Goal: Information Seeking & Learning: Learn about a topic

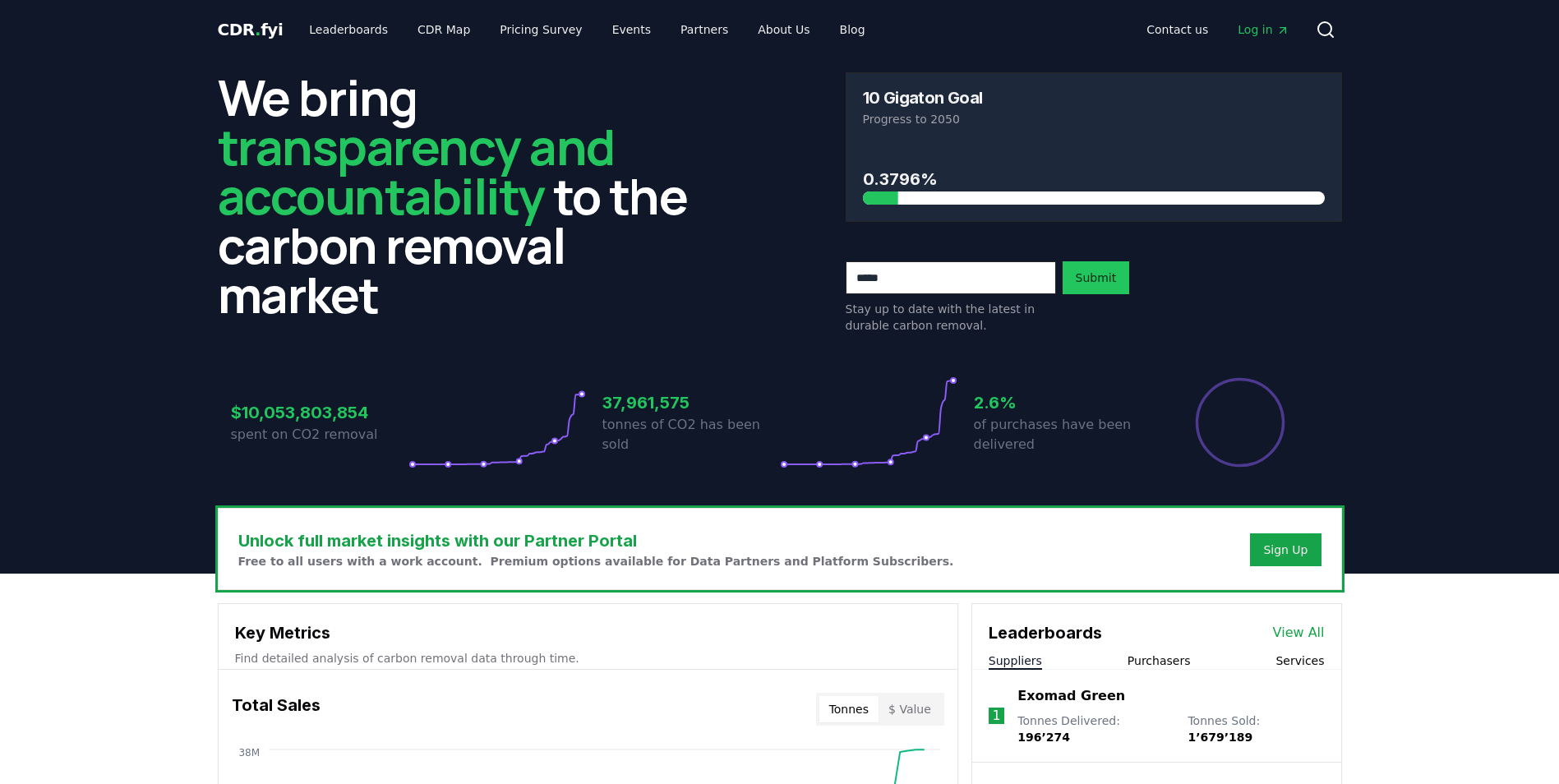
click at [248, 26] on span "CDR . fyi" at bounding box center [250, 30] width 66 height 20
click at [322, 29] on link "Leaderboards" at bounding box center [348, 29] width 105 height 29
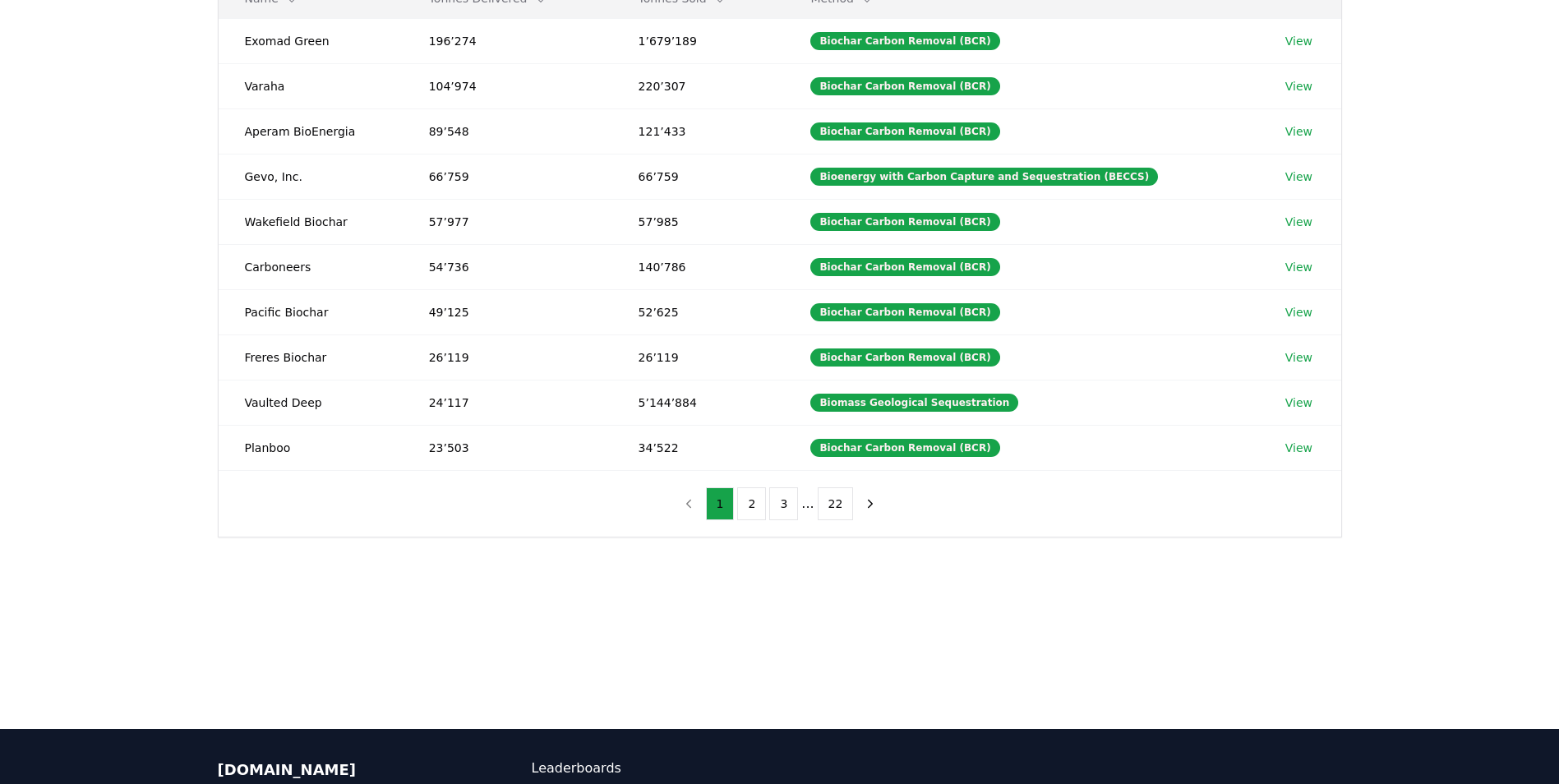
scroll to position [411, 0]
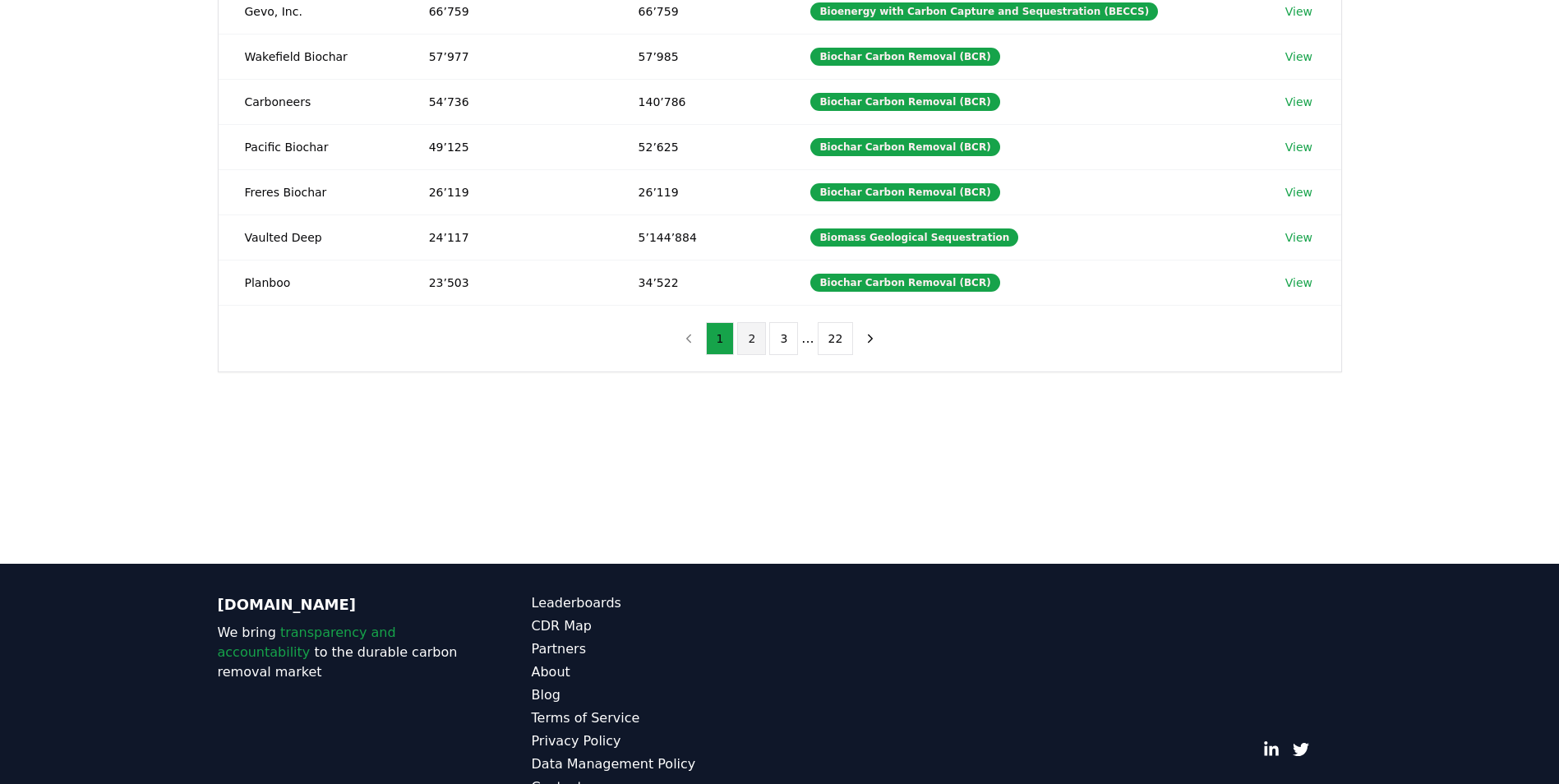
click at [753, 326] on button "2" at bounding box center [751, 338] width 28 height 33
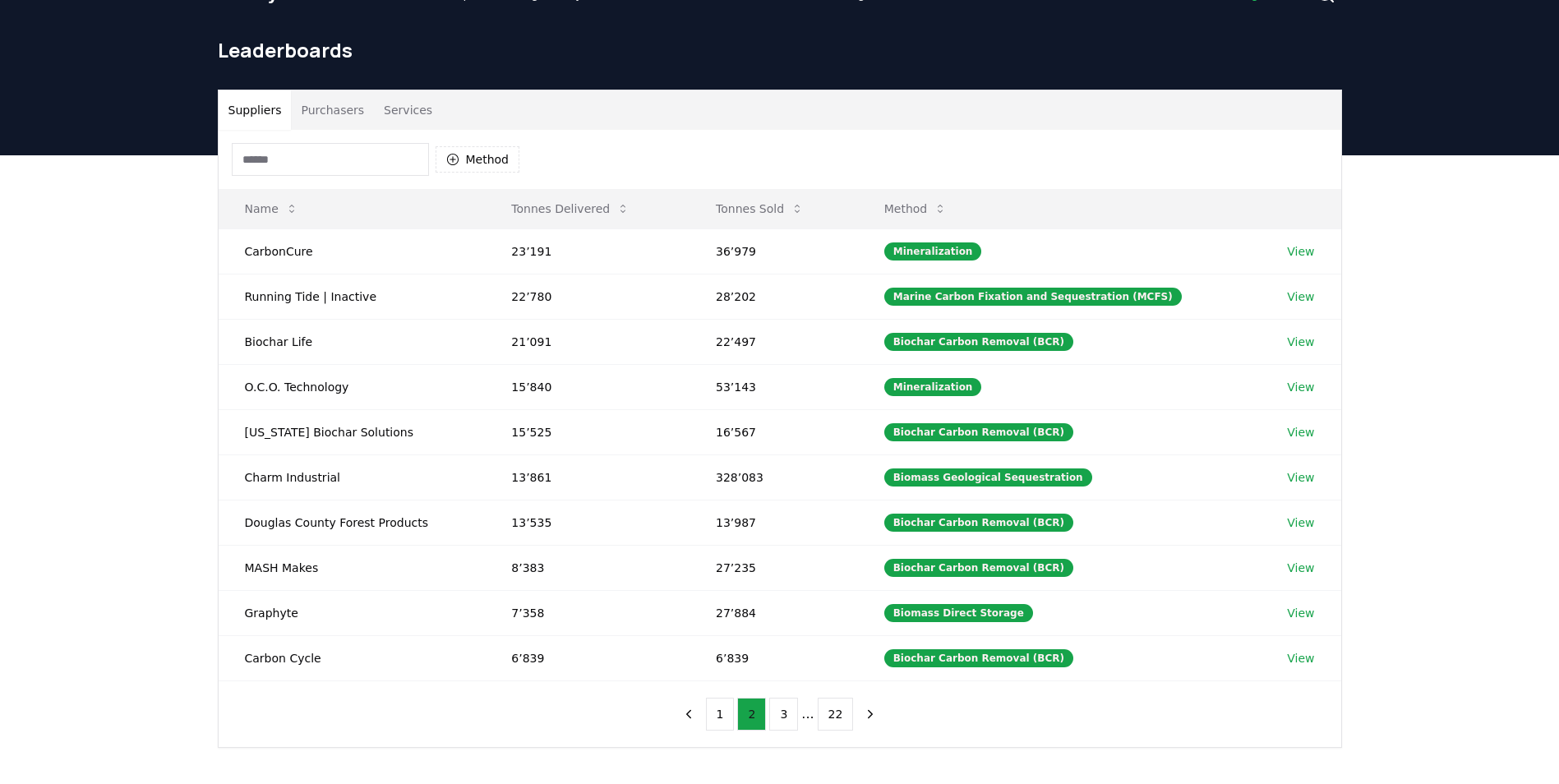
scroll to position [83, 0]
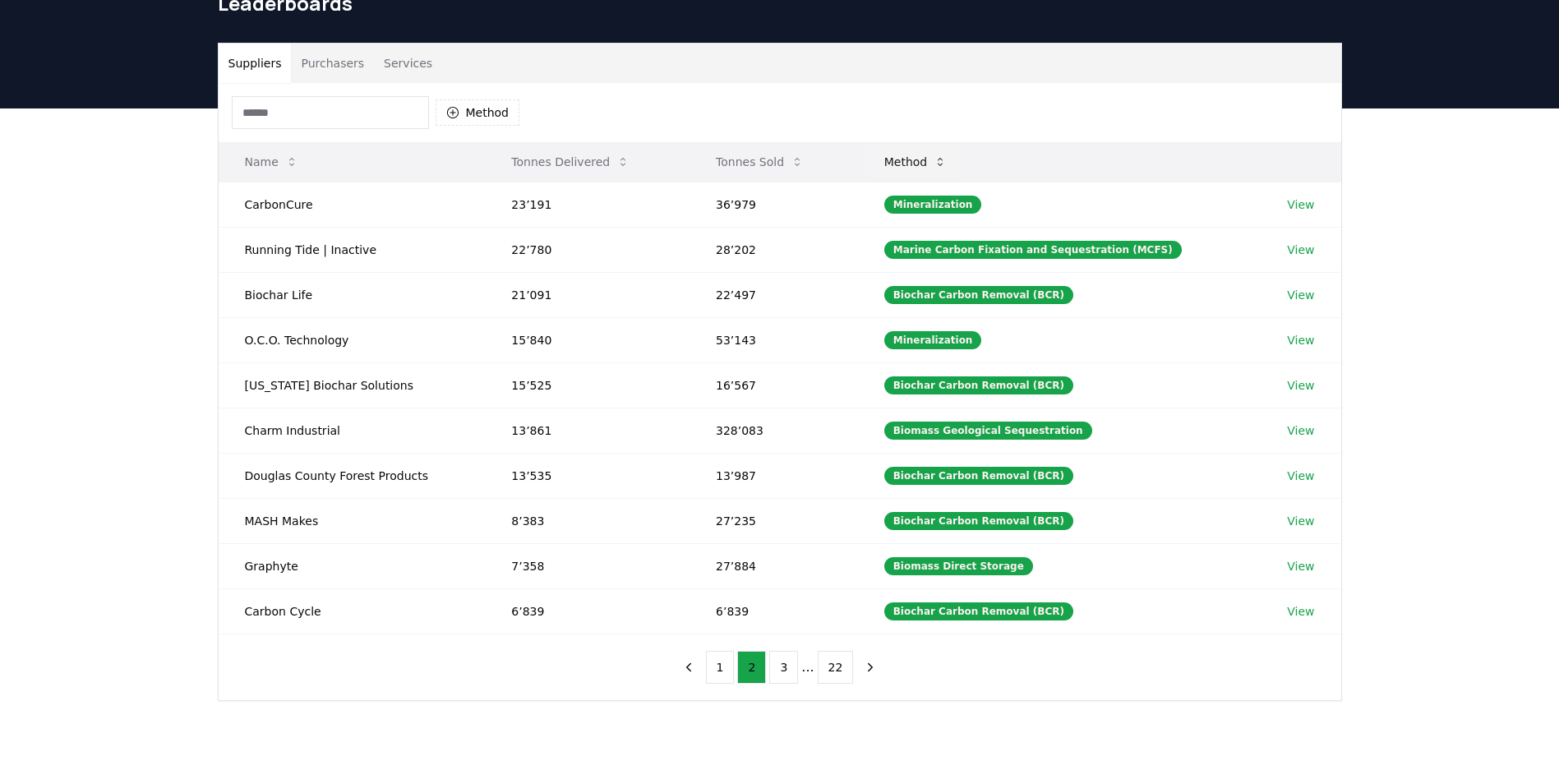
click at [946, 166] on icon at bounding box center [940, 161] width 13 height 13
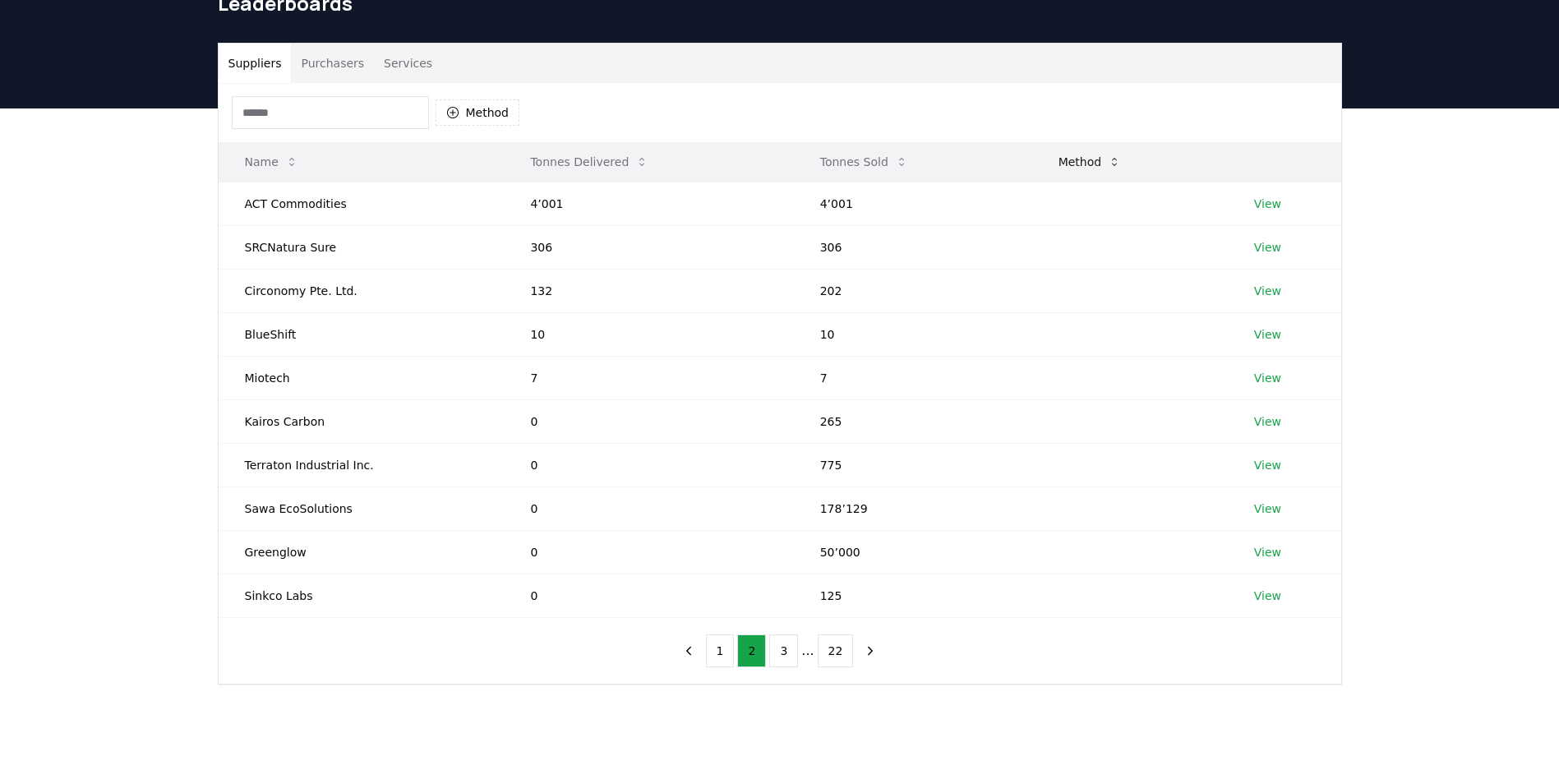
click at [1067, 159] on button "Method" at bounding box center [1090, 162] width 90 height 33
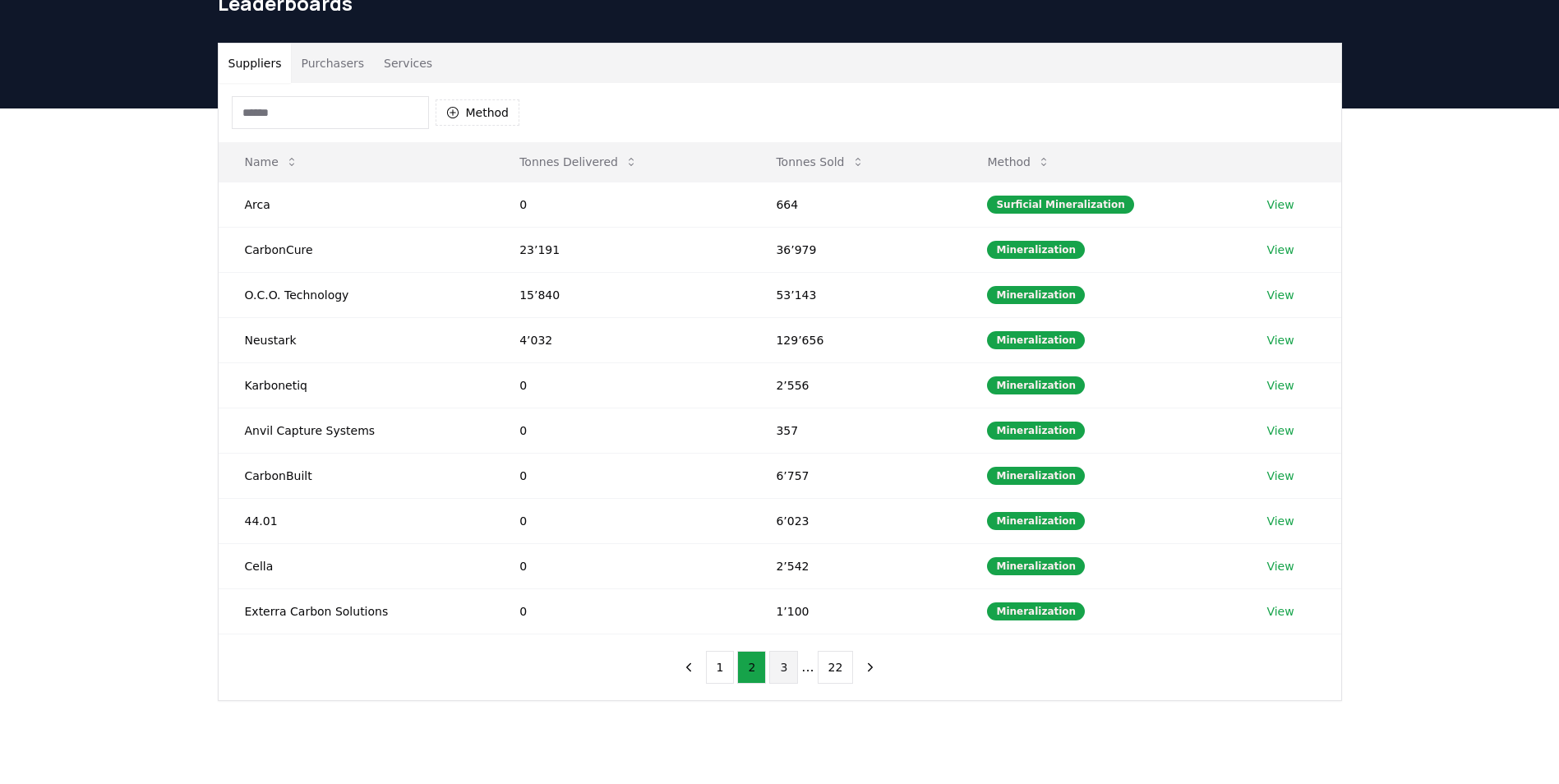
click at [777, 676] on button "3" at bounding box center [783, 668] width 28 height 33
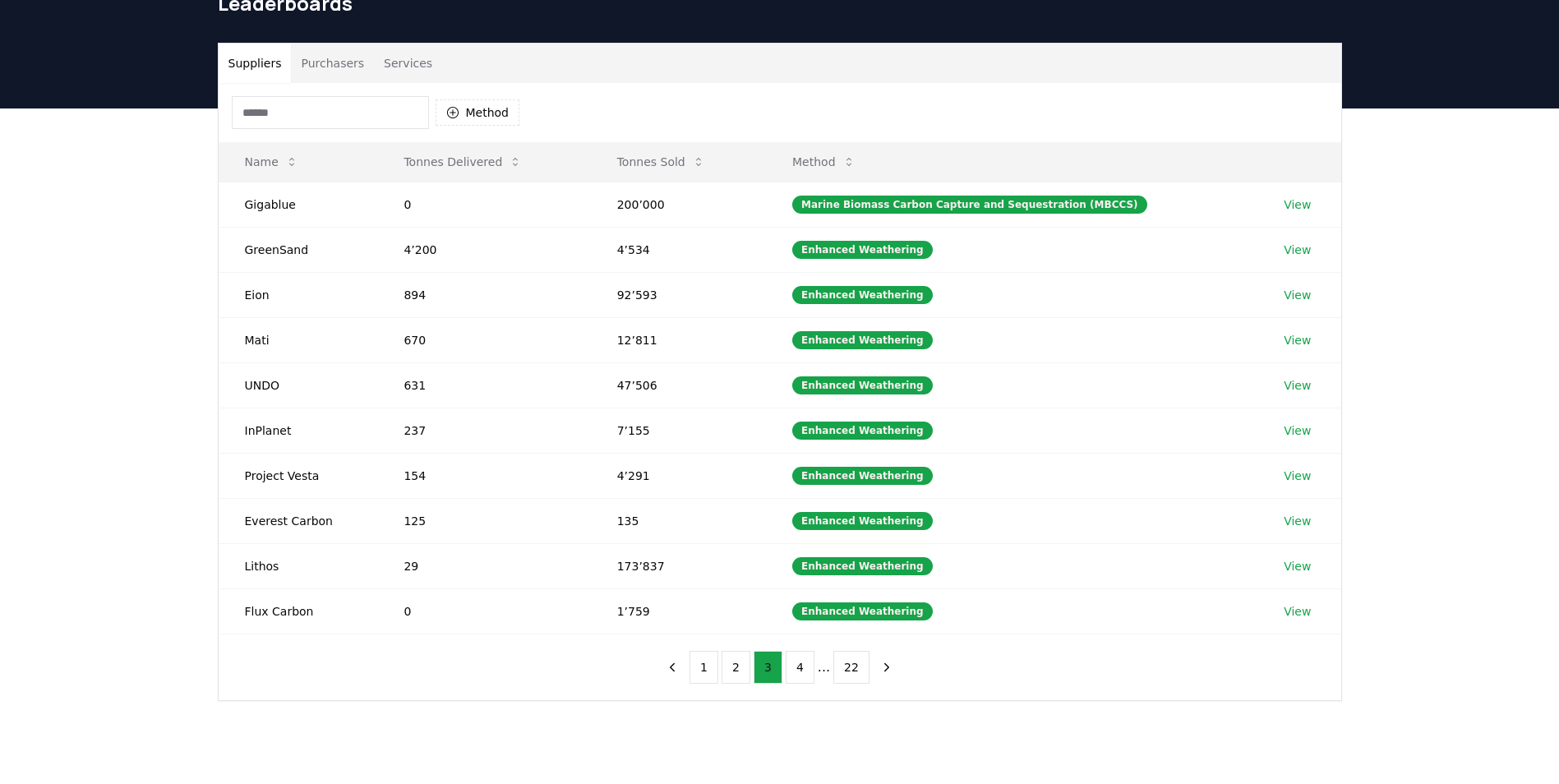
click at [755, 669] on button "3" at bounding box center [768, 668] width 28 height 33
click at [742, 668] on button "2" at bounding box center [735, 668] width 28 height 33
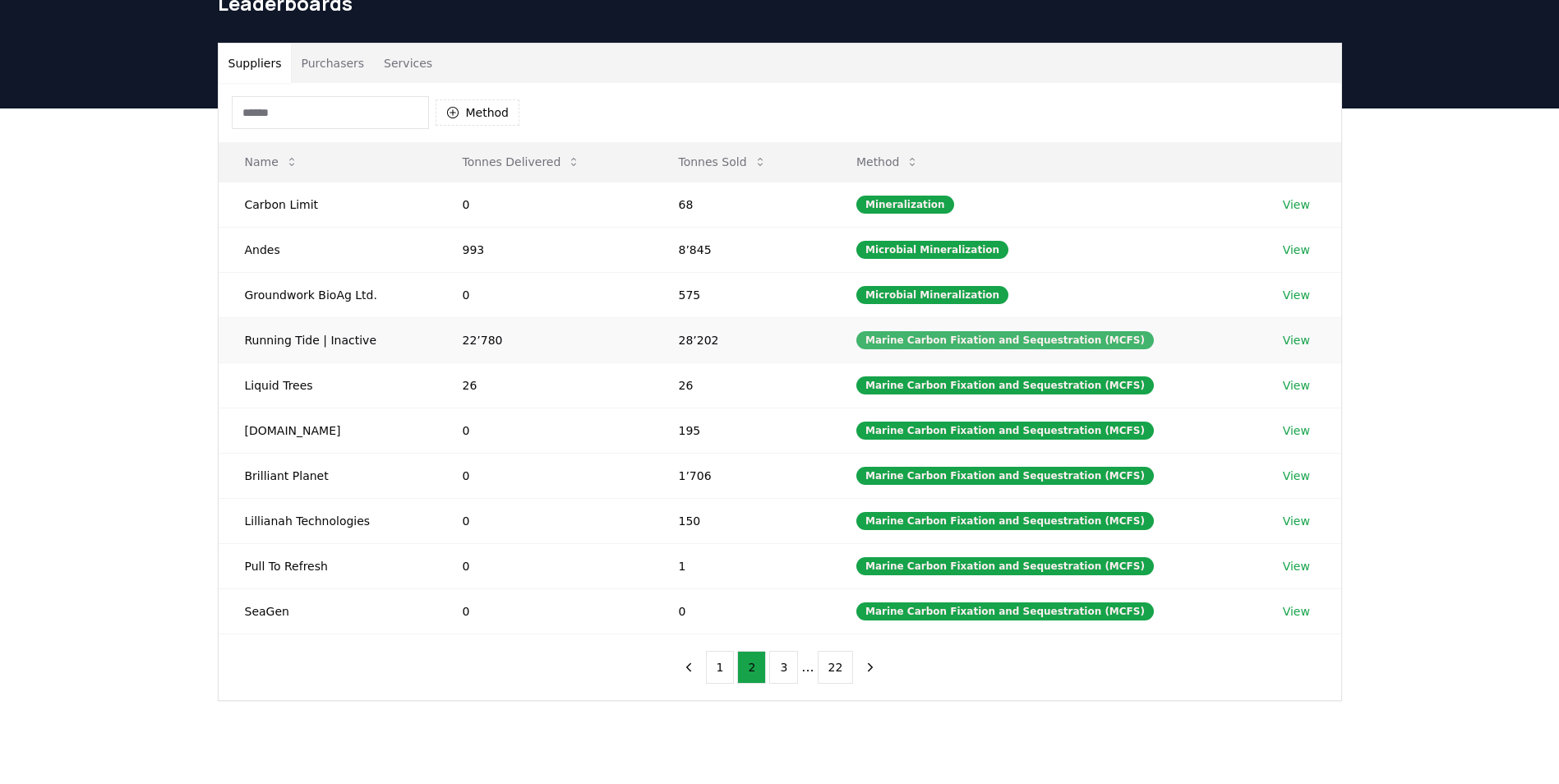
click at [974, 341] on div "Marine Carbon Fixation and Sequestration (MCFS)" at bounding box center [1005, 340] width 297 height 18
click at [934, 343] on div "Marine Carbon Fixation and Sequestration (MCFS)" at bounding box center [1005, 340] width 297 height 18
click at [718, 689] on div "1 2 3 ... 22" at bounding box center [780, 668] width 243 height 66
click at [724, 678] on button "1" at bounding box center [720, 668] width 28 height 33
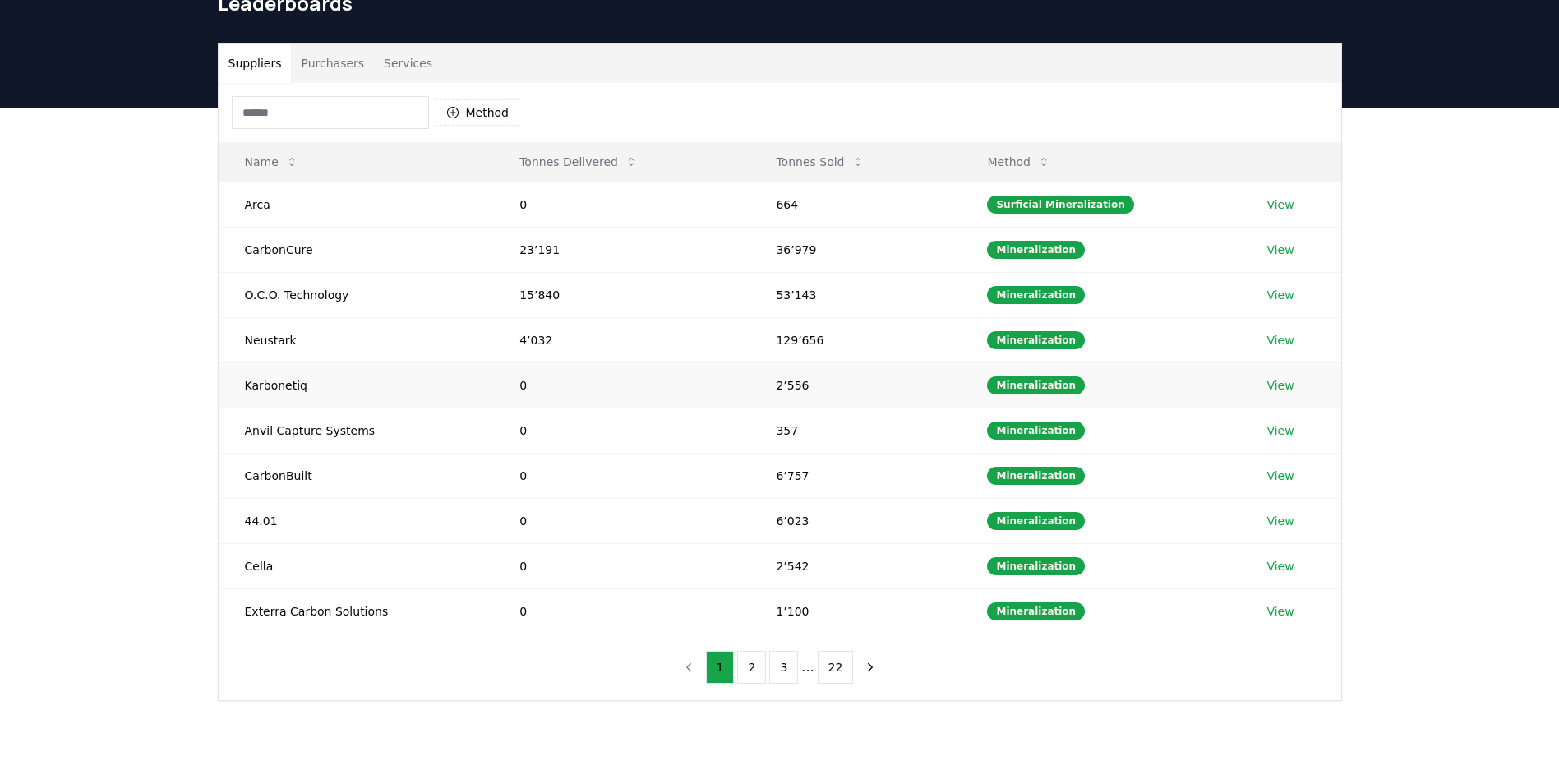
click at [1279, 387] on link "View" at bounding box center [1280, 385] width 28 height 17
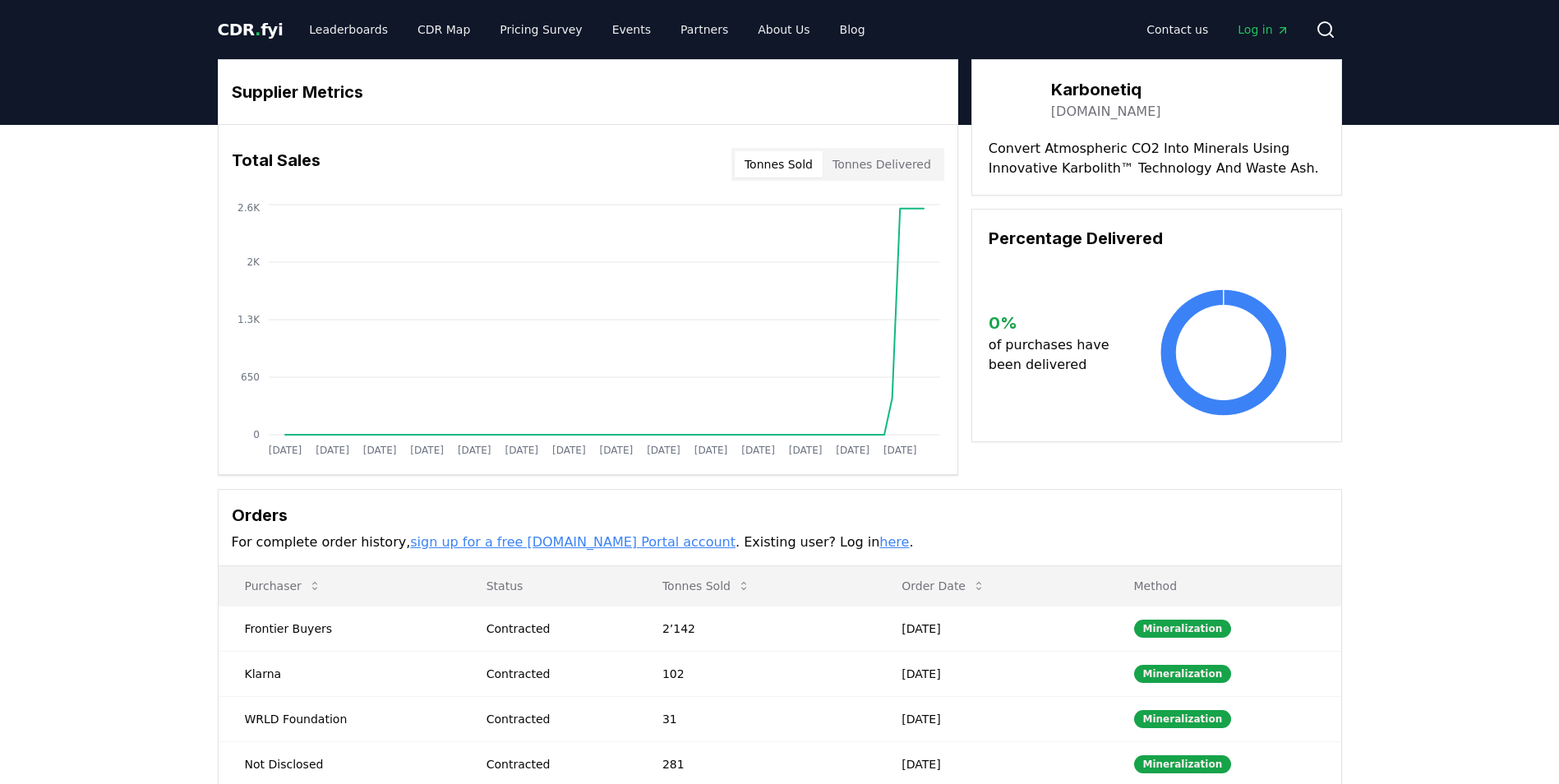
click at [1078, 114] on link "[DOMAIN_NAME]" at bounding box center [1106, 112] width 110 height 20
click at [334, 36] on link "Leaderboards" at bounding box center [348, 29] width 105 height 29
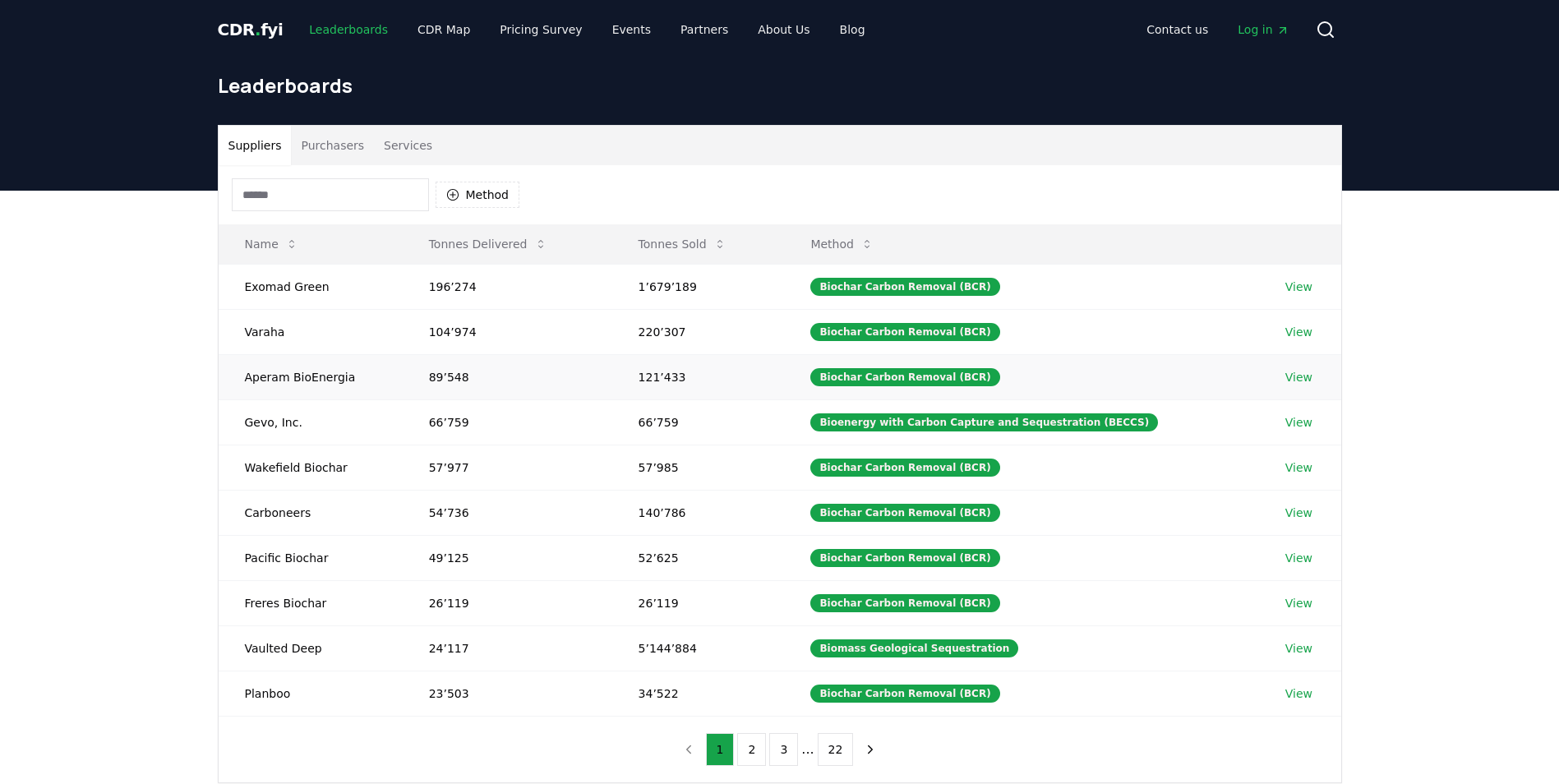
scroll to position [83, 0]
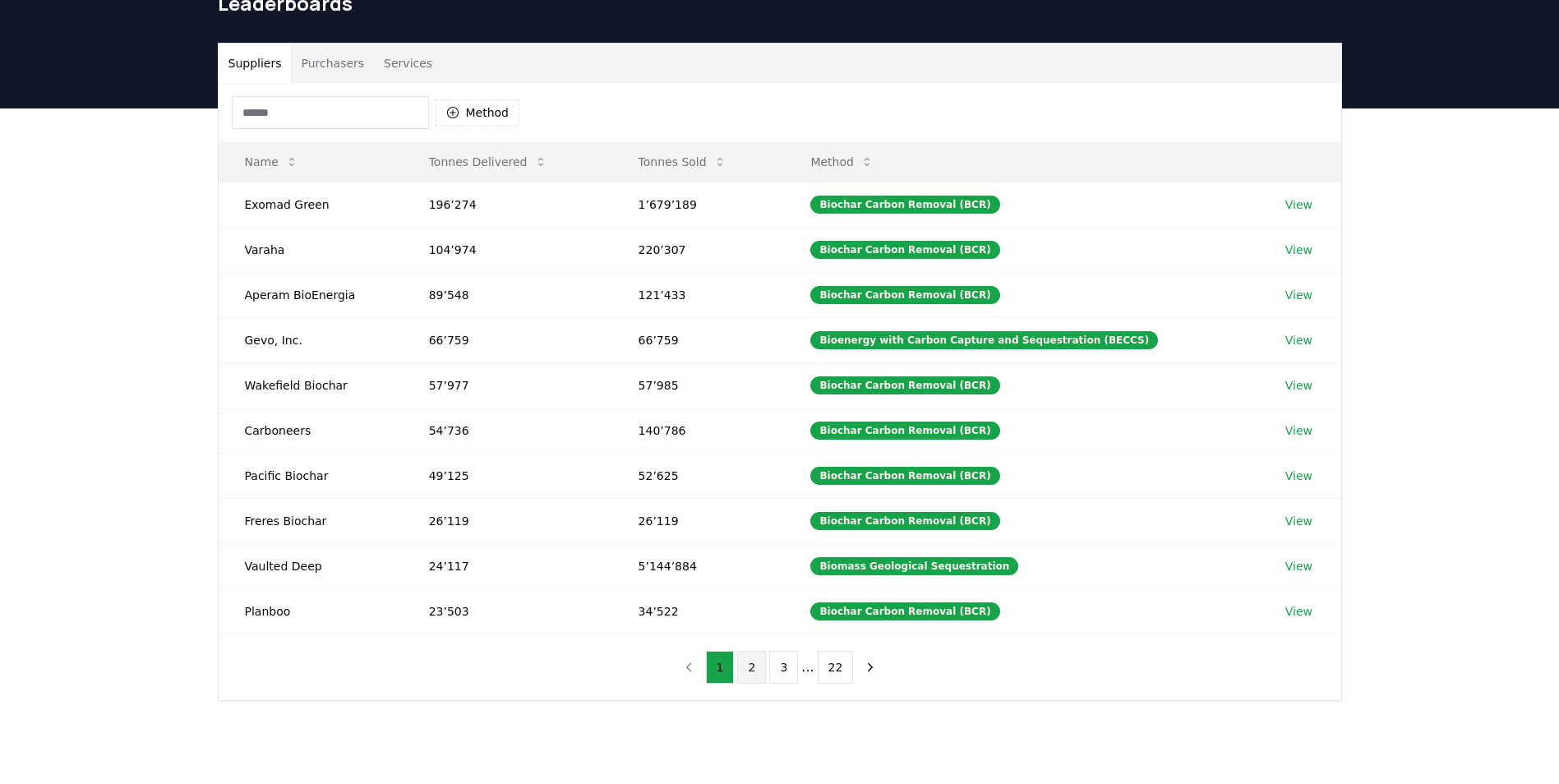
click at [758, 677] on button "2" at bounding box center [751, 668] width 28 height 33
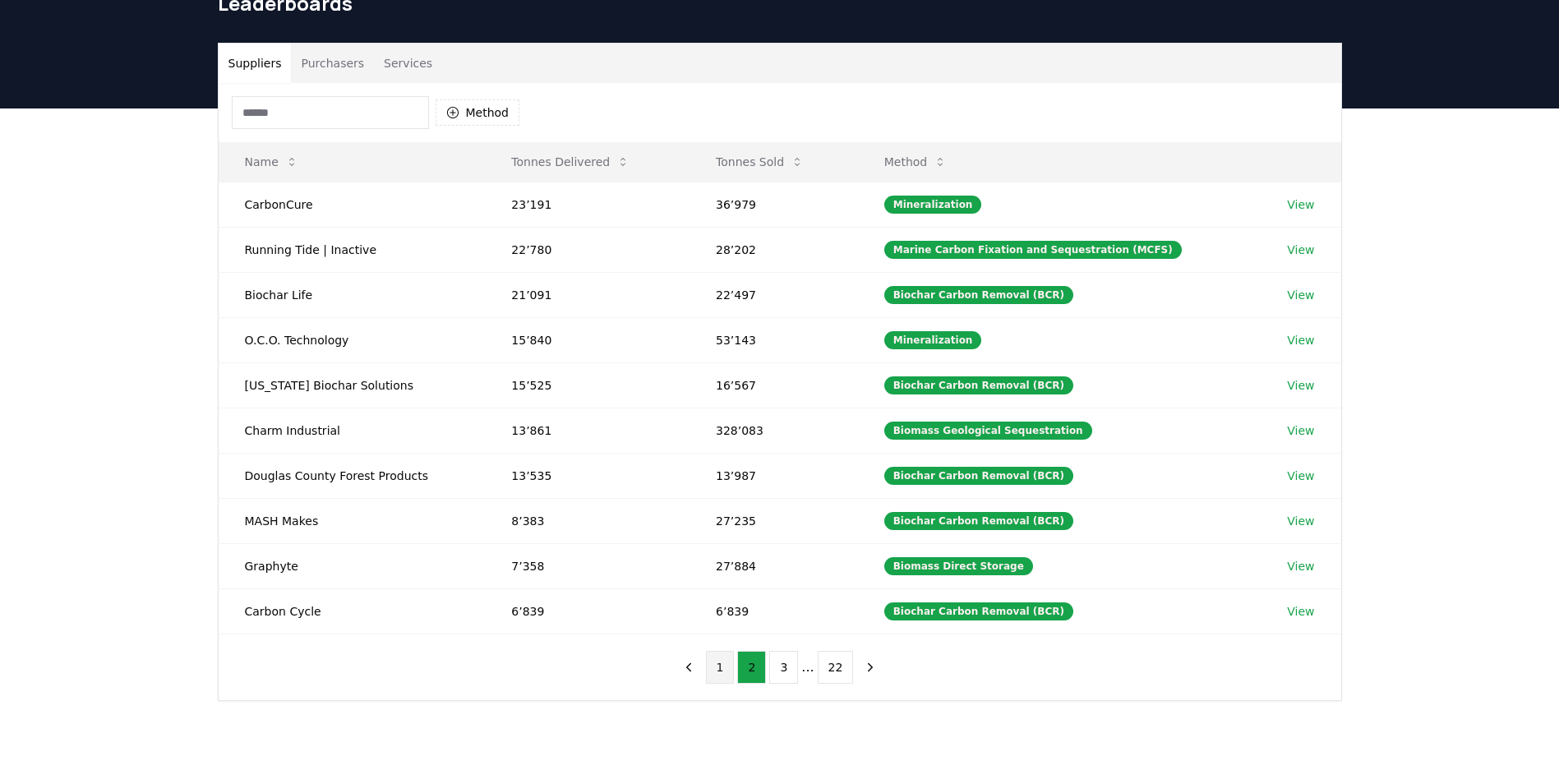
click at [729, 673] on button "1" at bounding box center [720, 668] width 28 height 33
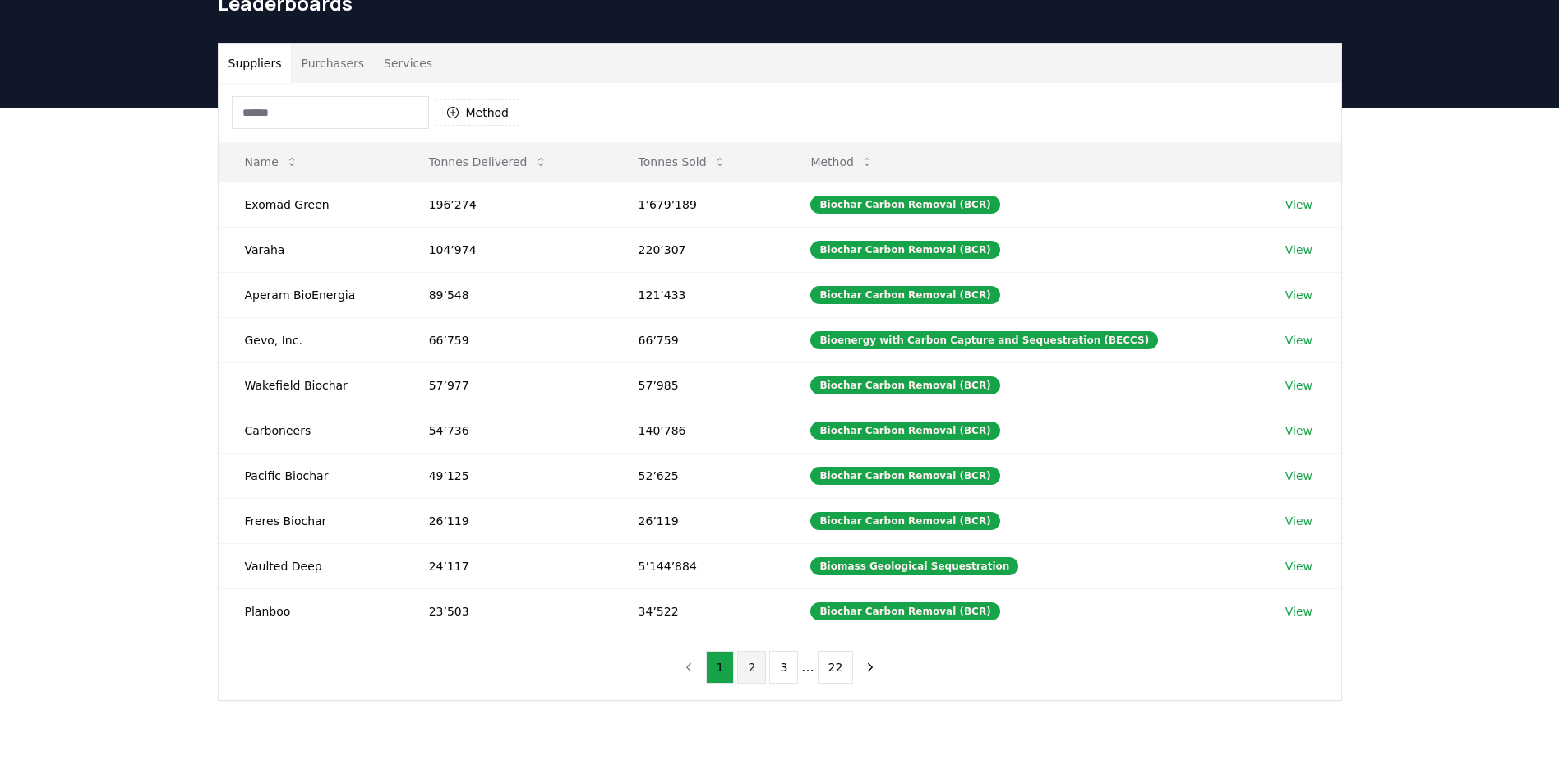
click at [757, 668] on button "2" at bounding box center [751, 668] width 28 height 33
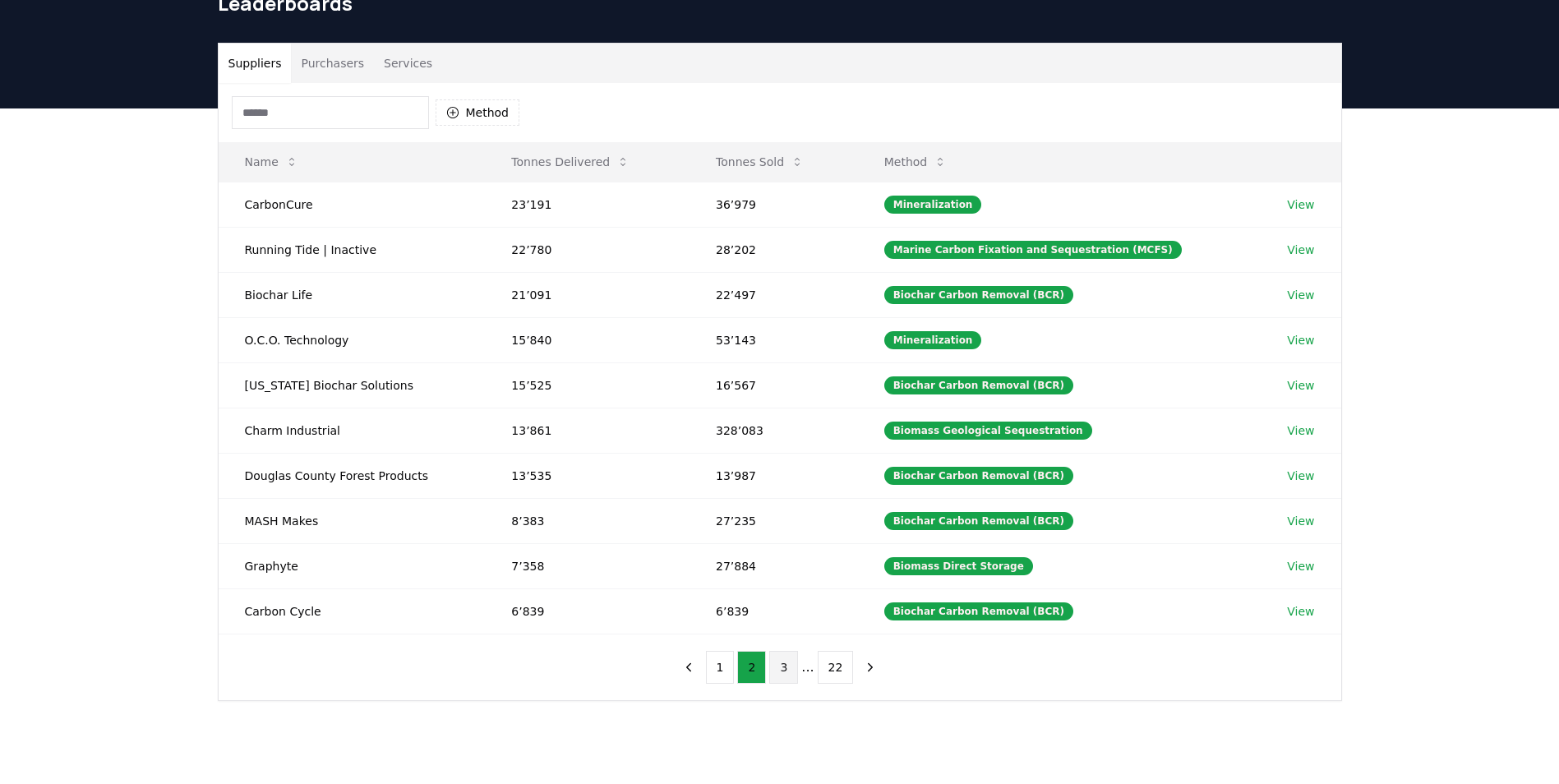
click at [770, 671] on button "3" at bounding box center [783, 668] width 28 height 33
